Goal: Navigation & Orientation: Find specific page/section

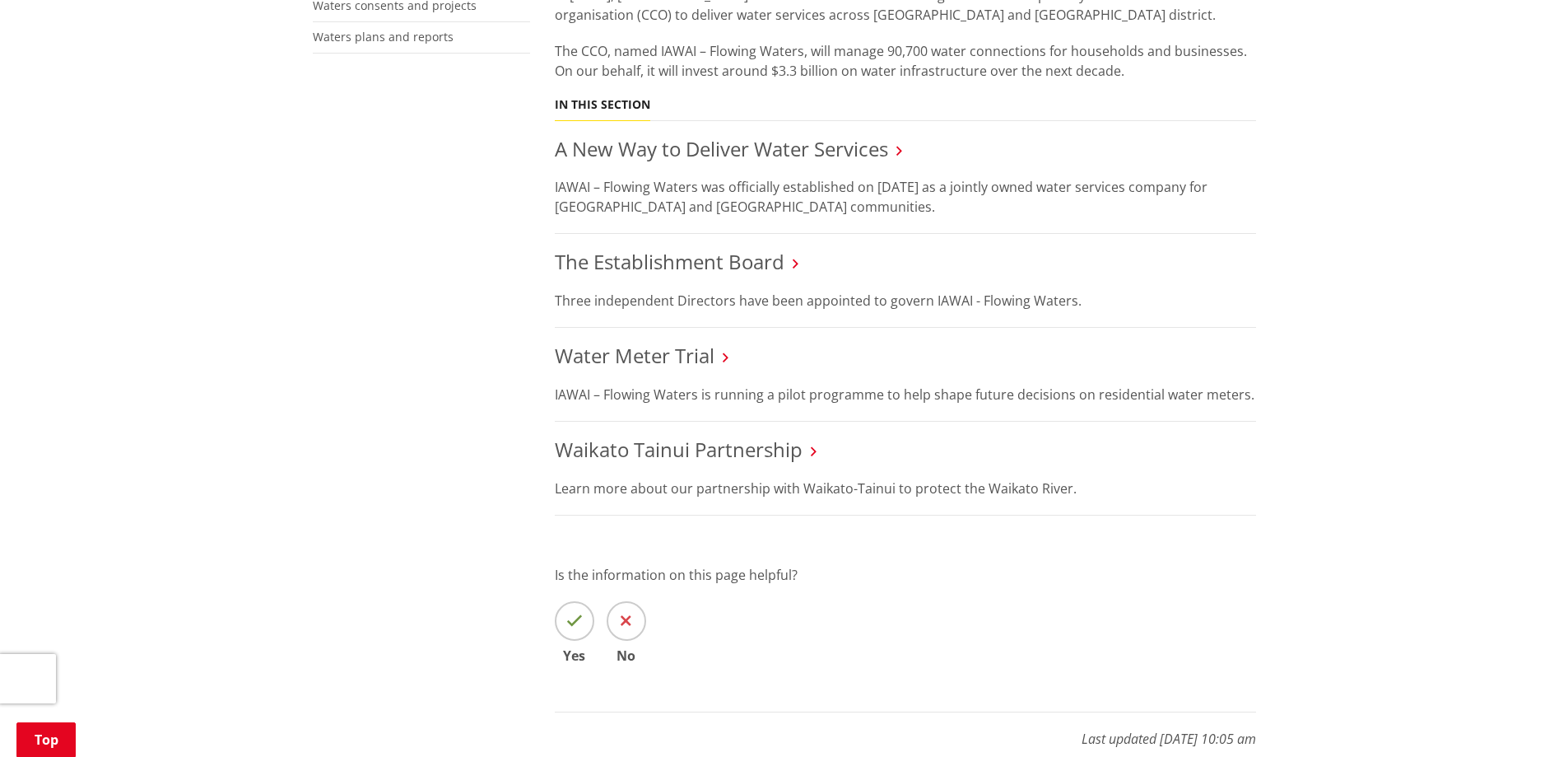
scroll to position [688, 0]
drag, startPoint x: 1574, startPoint y: 126, endPoint x: 1561, endPoint y: 350, distance: 224.4
click at [1561, 350] on html "ALERT [PERSON_NAME][GEOGRAPHIC_DATA] will be closed [DATE], [DATE] from 9:00am …" at bounding box center [784, 433] width 1568 height 2242
click at [814, 449] on icon at bounding box center [813, 448] width 6 height 14
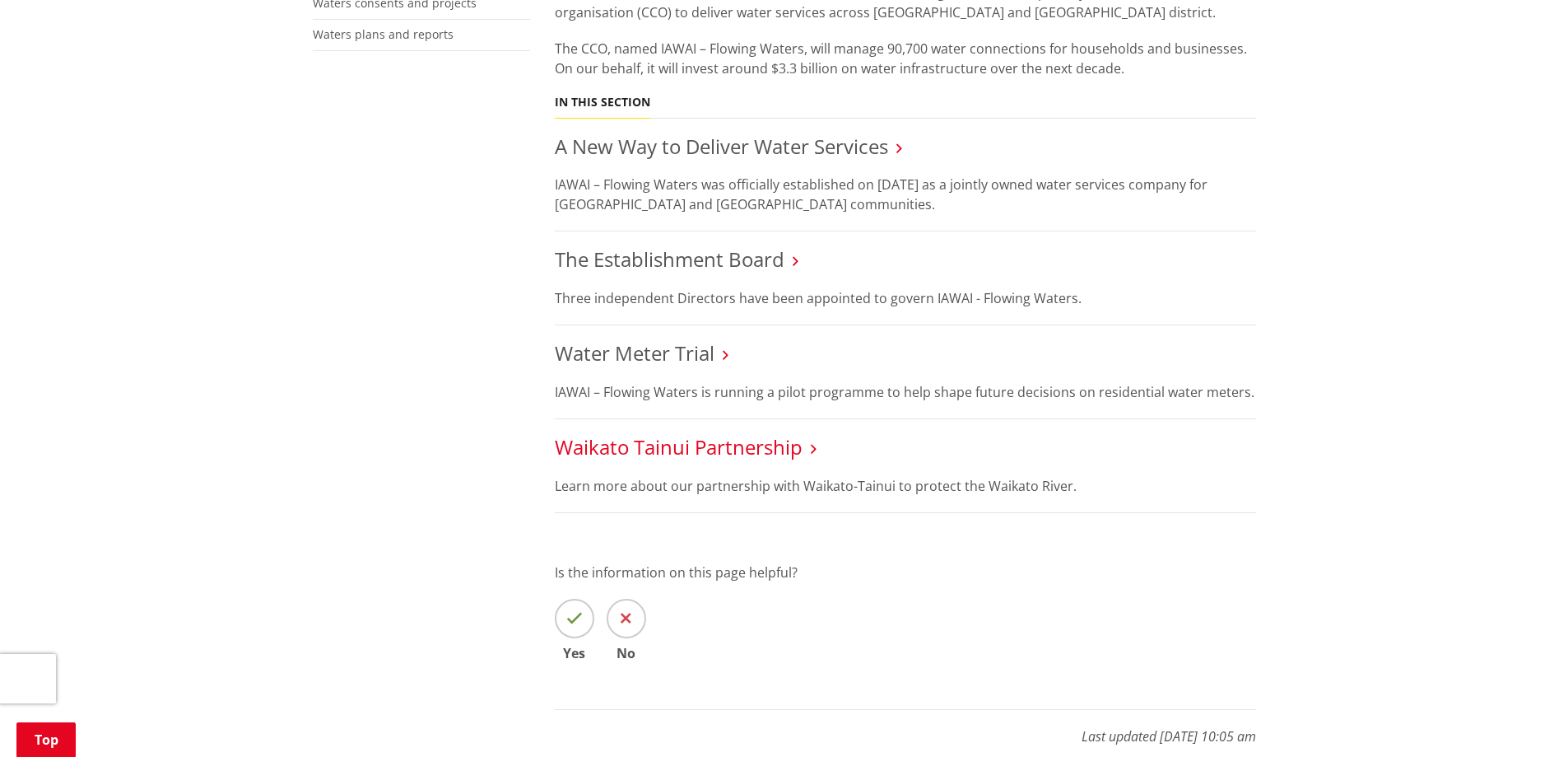
click at [689, 447] on link "Waikato Tainui Partnership" at bounding box center [678, 447] width 248 height 27
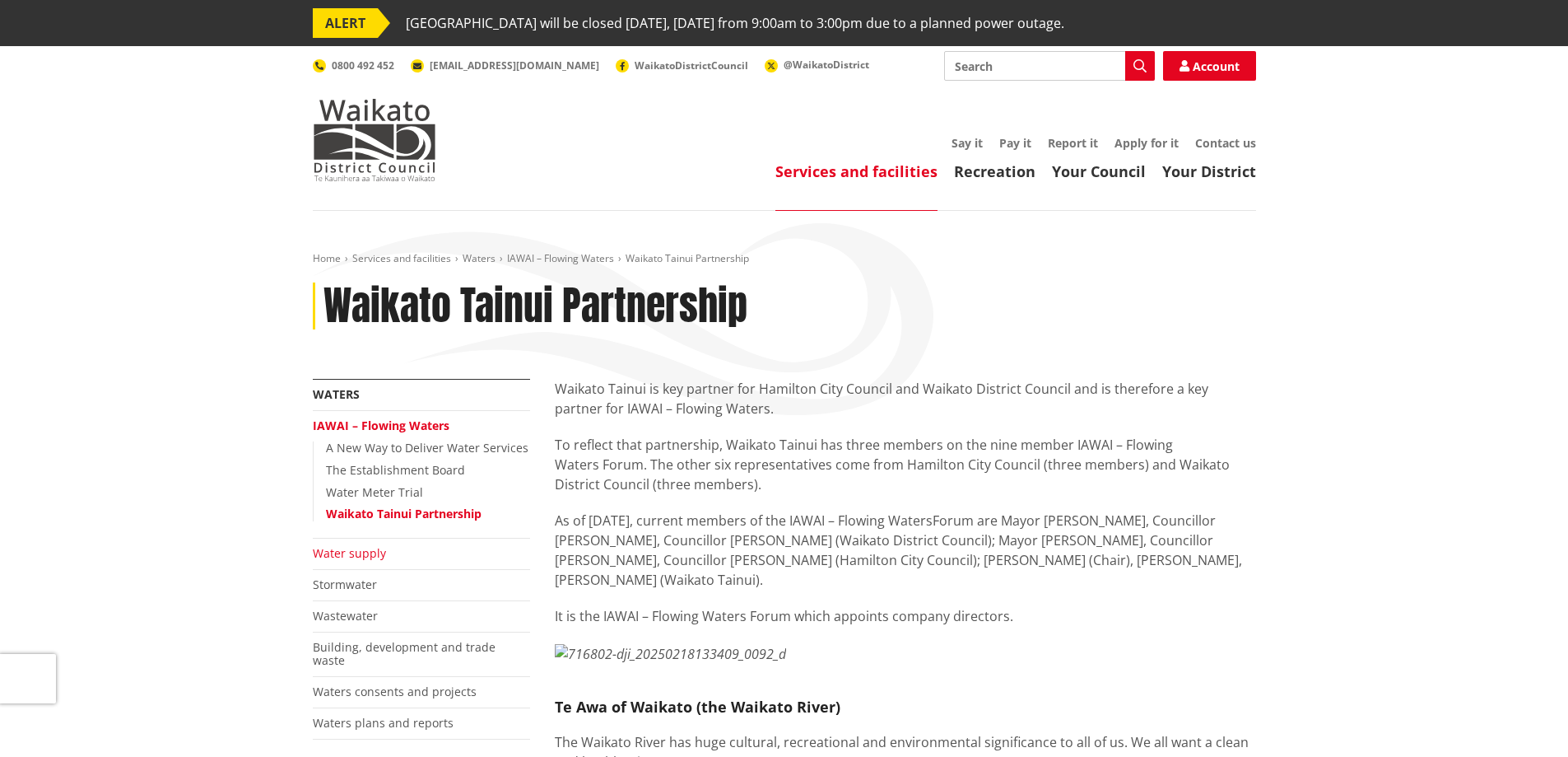
click at [354, 553] on link "Water supply" at bounding box center [349, 553] width 73 height 15
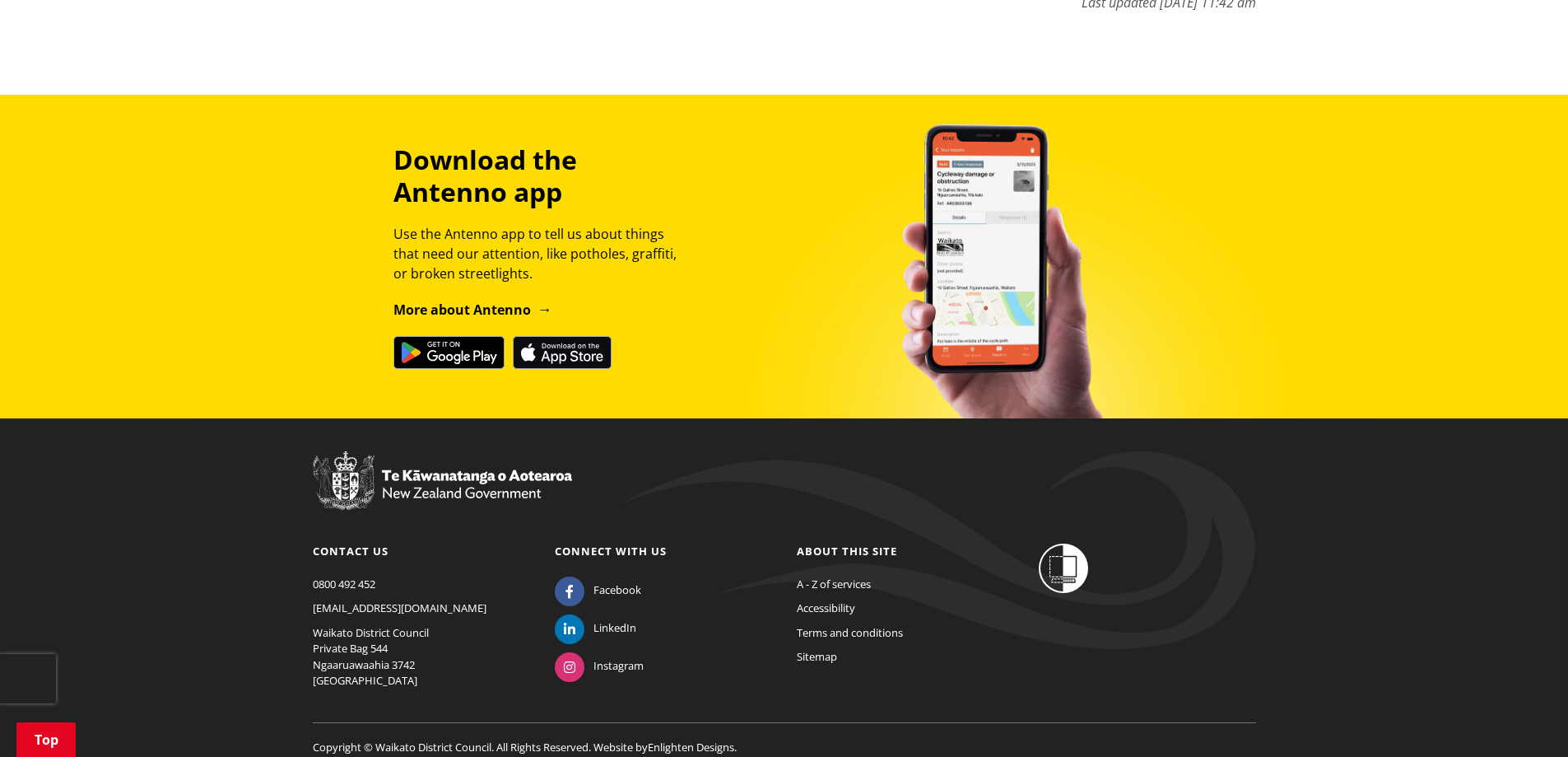
scroll to position [1308, 0]
